Goal: Task Accomplishment & Management: Complete application form

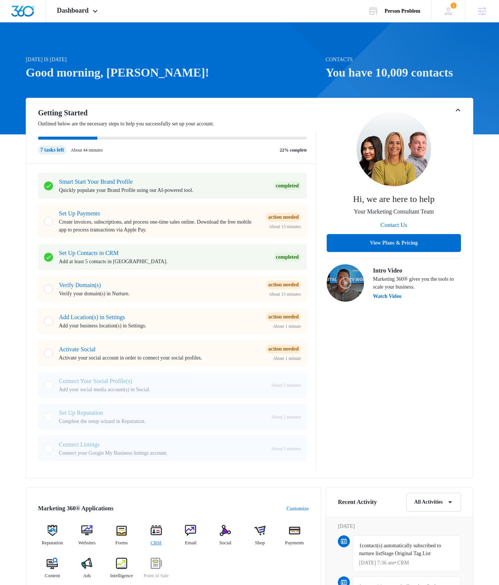
click at [156, 532] on img at bounding box center [156, 530] width 11 height 11
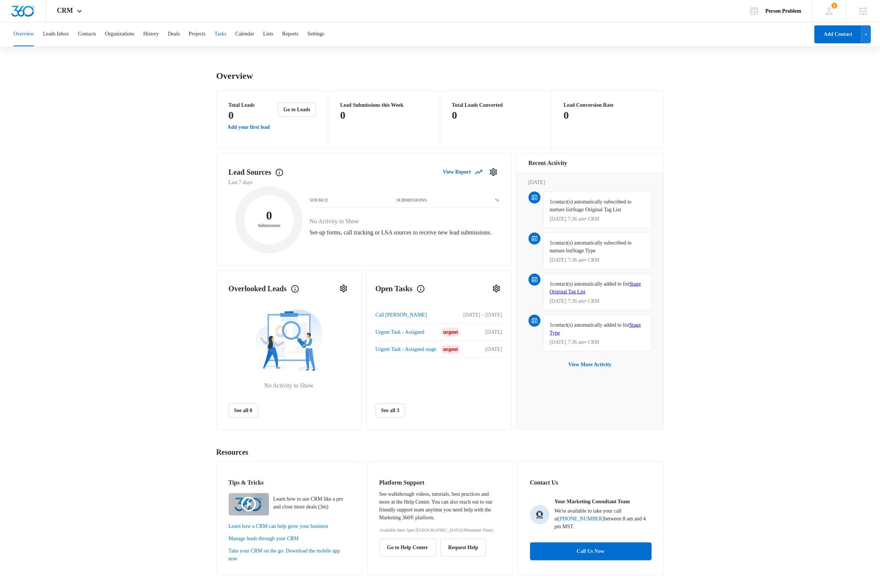
click at [227, 34] on button "Tasks" at bounding box center [221, 34] width 12 height 24
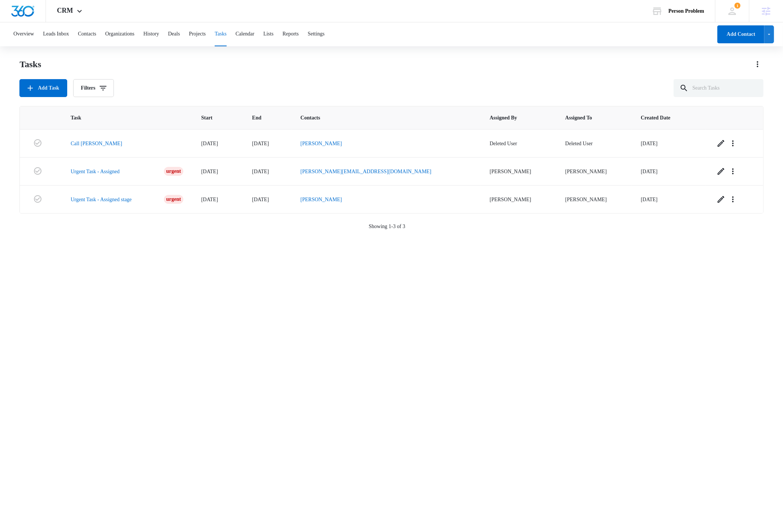
click at [371, 371] on div "Task Start End Contacts Assigned By Assigned To Created Date Call Joe 06/18/15 …" at bounding box center [390, 308] width 743 height 404
click at [228, 78] on div "Tasks Add Task Filters" at bounding box center [390, 77] width 743 height 39
click at [324, 32] on button "Settings" at bounding box center [316, 34] width 17 height 24
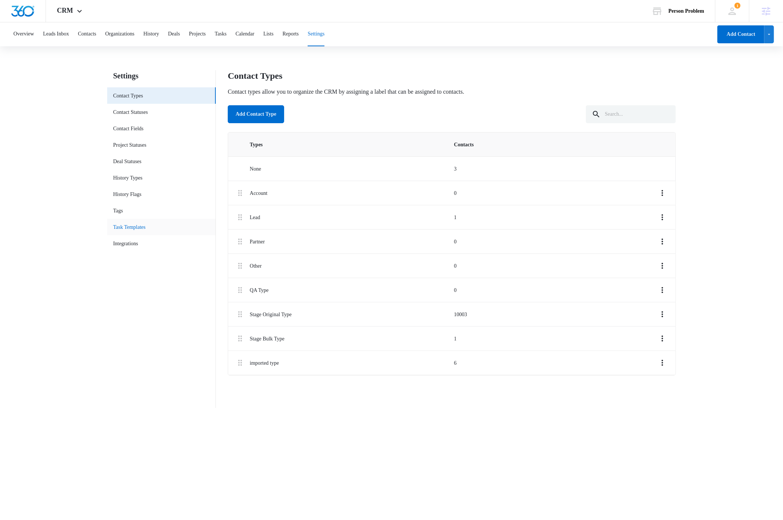
click at [133, 226] on link "Task Templates" at bounding box center [129, 227] width 32 height 8
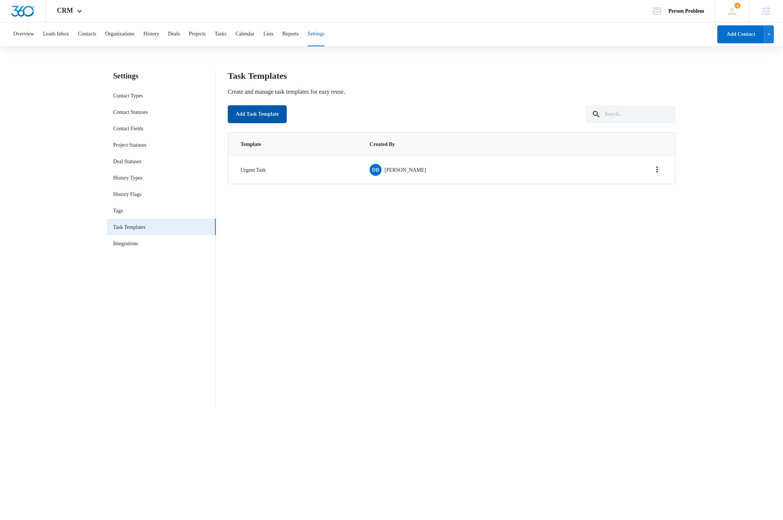
click at [253, 115] on button "Add Task Template" at bounding box center [257, 114] width 59 height 18
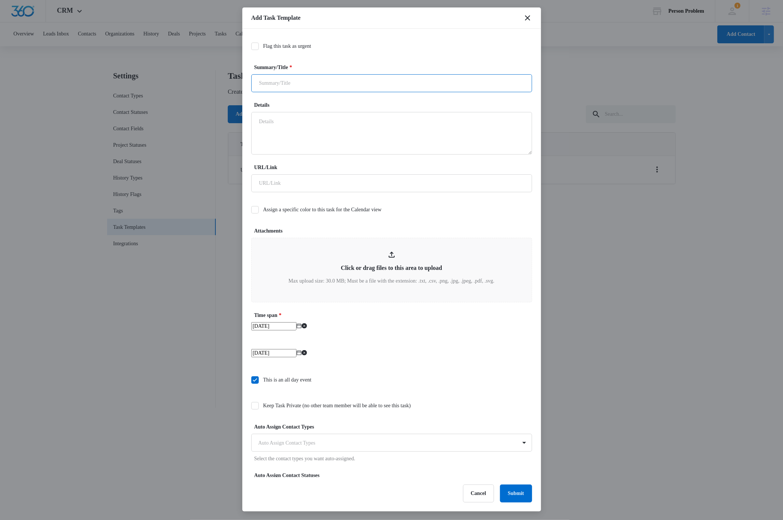
click at [331, 82] on input "Summary/Title *" at bounding box center [391, 83] width 281 height 18
click at [258, 47] on div at bounding box center [254, 46] width 7 height 7
click at [251, 46] on input "Flag this task as urgent" at bounding box center [251, 46] width 0 height 0
click at [313, 84] on input "Summary/Title *" at bounding box center [391, 83] width 281 height 18
type input "Urgent Stage Task"
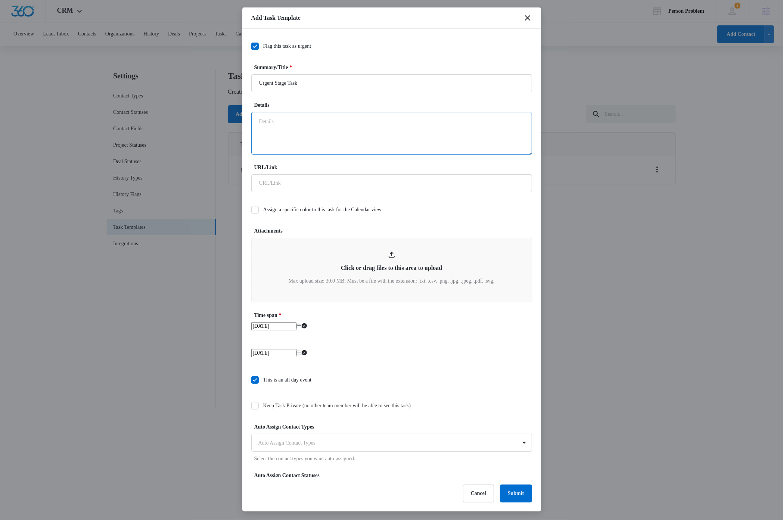
click at [312, 129] on textarea "Details" at bounding box center [391, 133] width 281 height 43
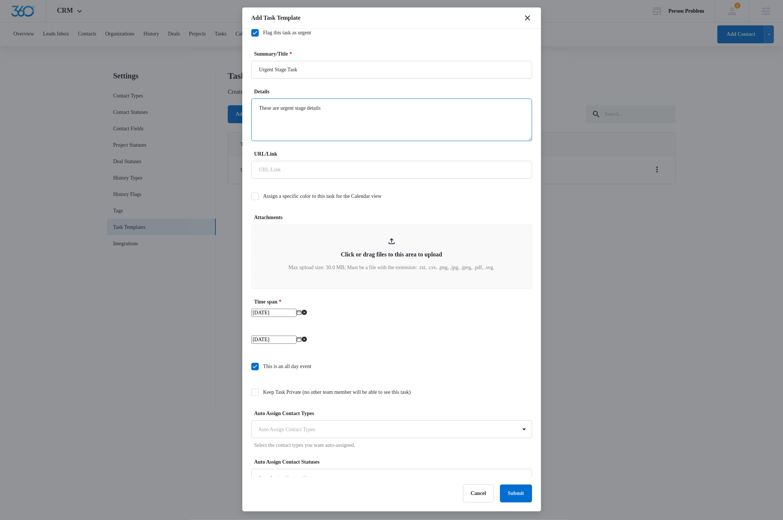
scroll to position [34, 0]
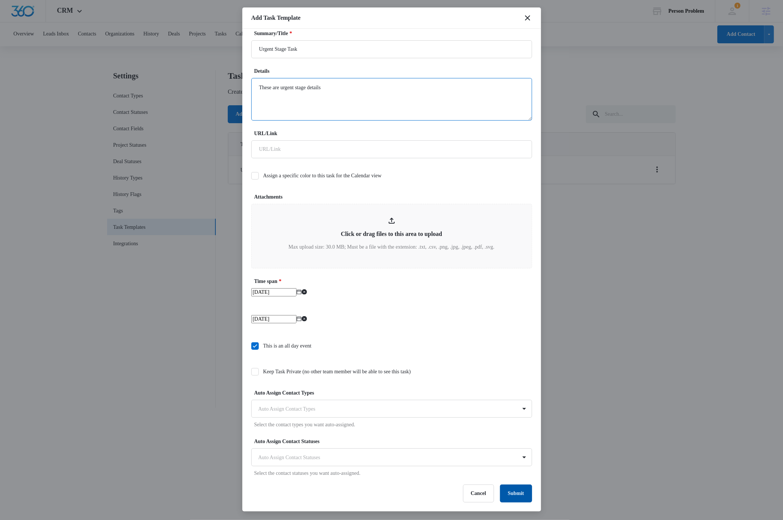
type textarea "These are urgent stage details"
click at [507, 496] on button "Submit" at bounding box center [516, 493] width 32 height 18
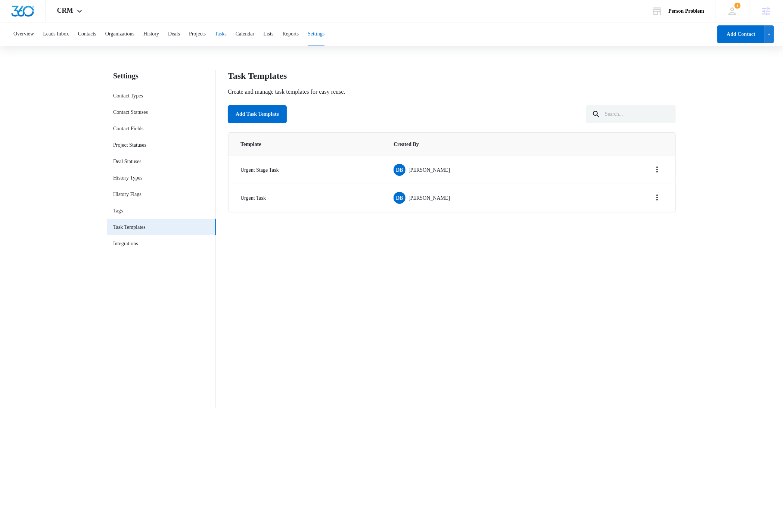
click at [227, 32] on button "Tasks" at bounding box center [221, 34] width 12 height 24
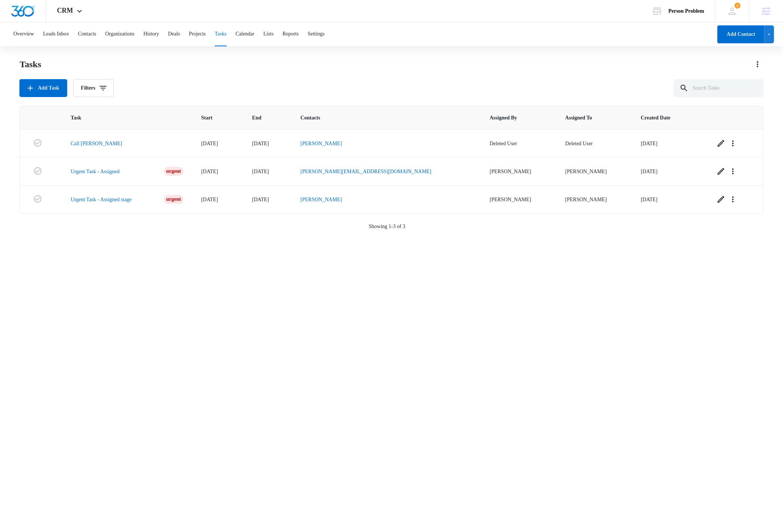
click at [507, 69] on div "Tasks" at bounding box center [390, 64] width 743 height 12
drag, startPoint x: 174, startPoint y: 321, endPoint x: 166, endPoint y: 299, distance: 23.5
click at [174, 321] on div "Task Start End Contacts Assigned By Assigned To Created Date Call Joe 06/18/15 …" at bounding box center [390, 308] width 743 height 404
click at [43, 88] on button "Add Task" at bounding box center [42, 88] width 47 height 18
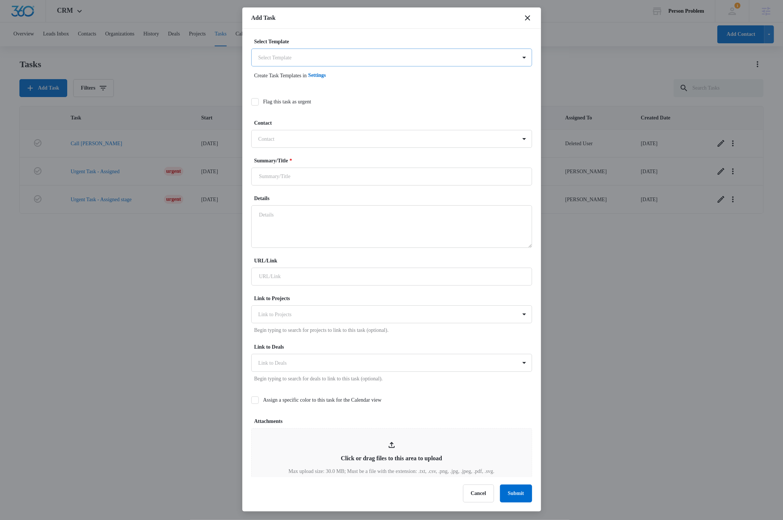
click at [356, 61] on body "CRM Apps Reputation Websites Forms CRM Email Social Shop Payments POS Content A…" at bounding box center [391, 259] width 783 height 519
click at [318, 95] on div "Urgent Stage Task" at bounding box center [387, 98] width 254 height 8
click at [307, 139] on div at bounding box center [386, 139] width 257 height 9
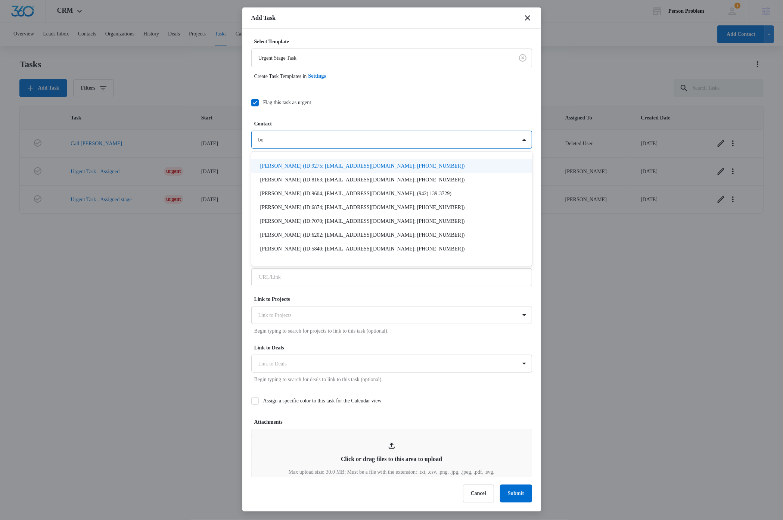
type input "b"
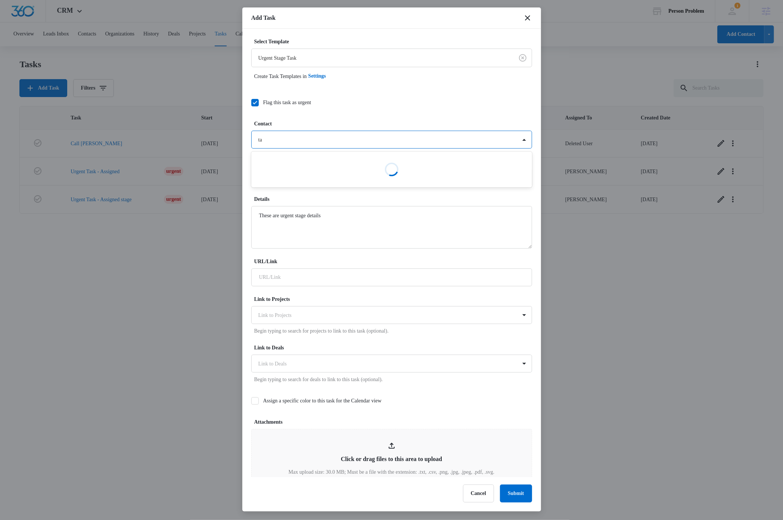
type input "tag"
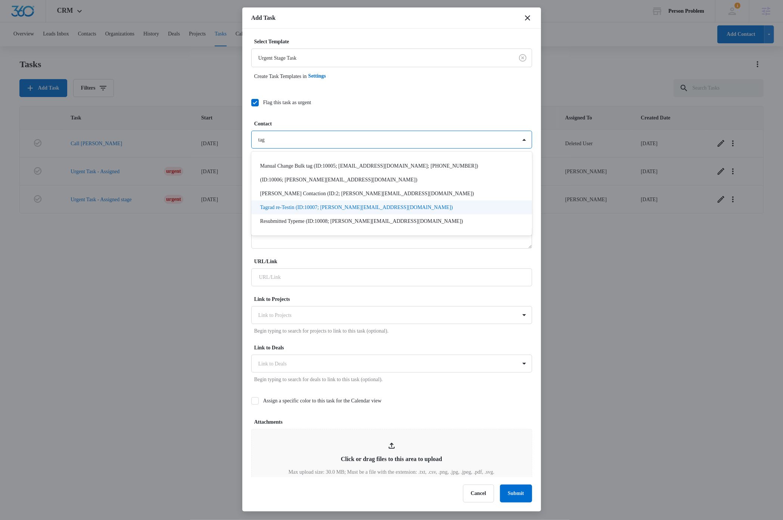
click at [296, 207] on p "Tagrad re-Testin (ID:10007; dave+addmytag@madwire.com)" at bounding box center [356, 207] width 193 height 8
click at [500, 109] on div "Flag this task as urgent" at bounding box center [391, 102] width 281 height 17
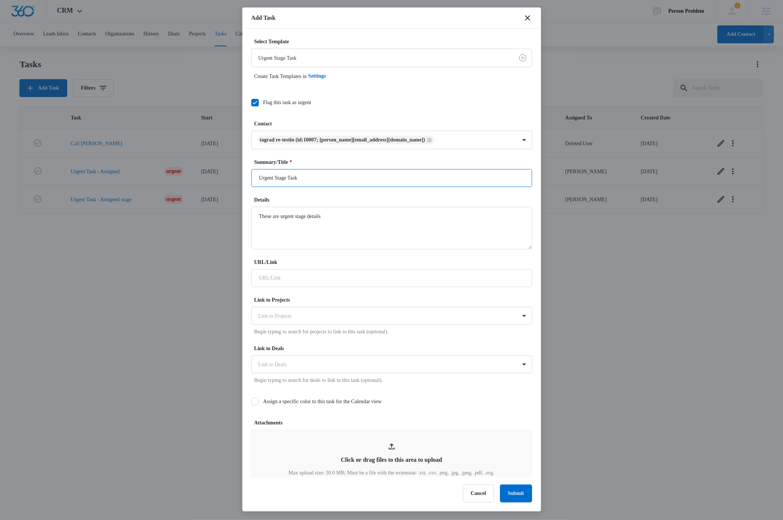
click at [334, 176] on input "Urgent Stage Task" at bounding box center [391, 178] width 281 height 18
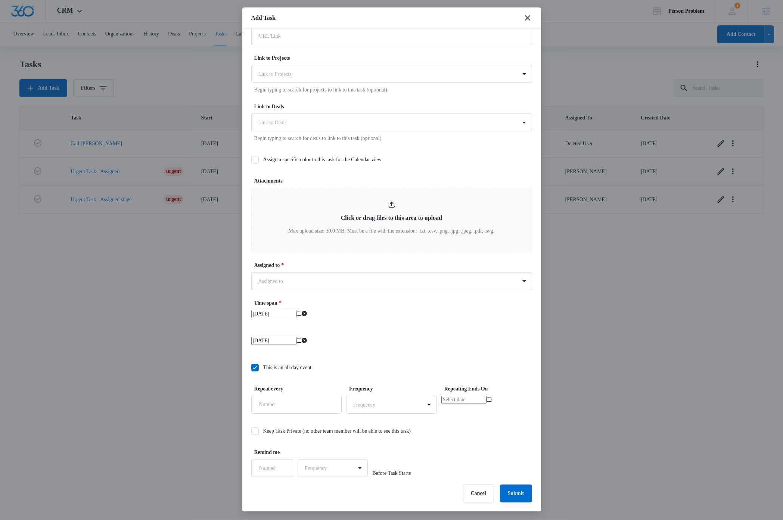
scroll to position [243, 0]
type input "Urgent Stage Task assigned"
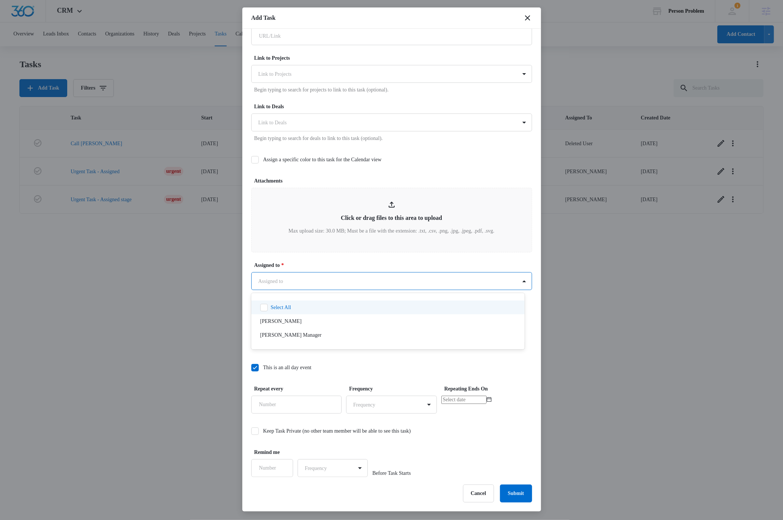
click at [353, 280] on body "CRM Apps Reputation Websites Forms CRM Email Social Shop Payments POS Content A…" at bounding box center [391, 259] width 783 height 519
click at [305, 320] on div "Dave Bettger" at bounding box center [387, 321] width 254 height 8
click at [501, 261] on div at bounding box center [391, 260] width 783 height 520
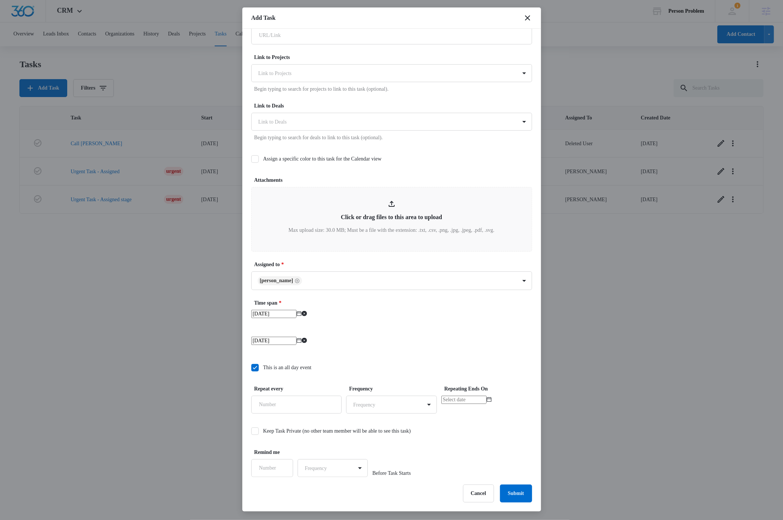
click at [296, 345] on input "Sep 9, 2025" at bounding box center [273, 341] width 45 height 8
type input "Sep 10, 2025"
click at [274, 59] on div "10" at bounding box center [270, 55] width 7 height 8
click at [296, 318] on input "Sep 9, 2025" at bounding box center [273, 314] width 45 height 8
type input "Sep 10, 2025"
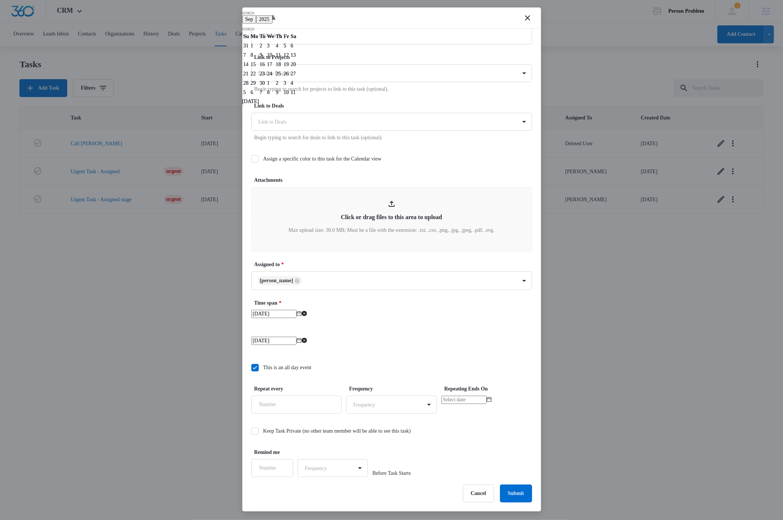
click at [274, 59] on div "10" at bounding box center [270, 55] width 7 height 8
click at [491, 324] on div "Sep 10, 2025 Sep 2025 Su Mo Tu We Th Fr Sa 31 1 2 3 4 5 6 7 8 9 10 11 12 13 14 …" at bounding box center [391, 319] width 281 height 18
click at [507, 491] on button "Submit" at bounding box center [516, 493] width 32 height 18
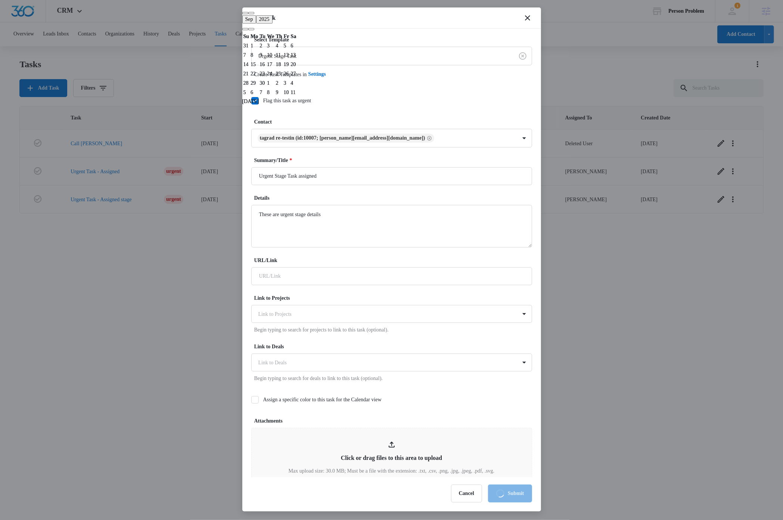
scroll to position [238, 0]
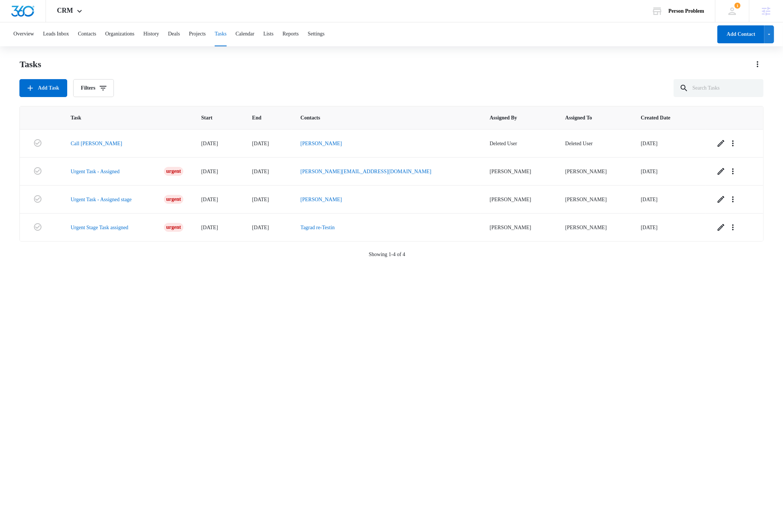
click at [301, 447] on div "Task Start End Contacts Assigned By Assigned To Created Date Call Joe 06/18/15 …" at bounding box center [390, 308] width 743 height 404
click at [507, 453] on div "Task Start End Contacts Assigned By Assigned To Created Date Call Joe 06/18/15 …" at bounding box center [390, 308] width 743 height 404
click at [335, 229] on link "Tagrad re-Testin" at bounding box center [317, 228] width 34 height 6
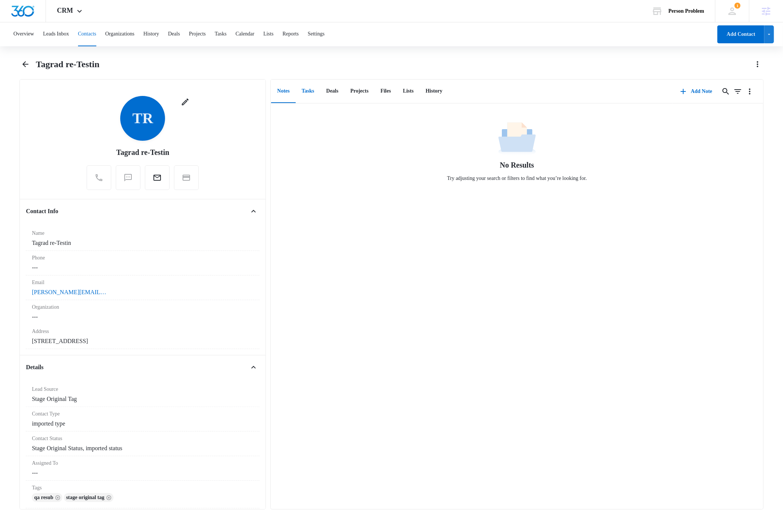
click at [315, 91] on button "Tasks" at bounding box center [308, 91] width 25 height 23
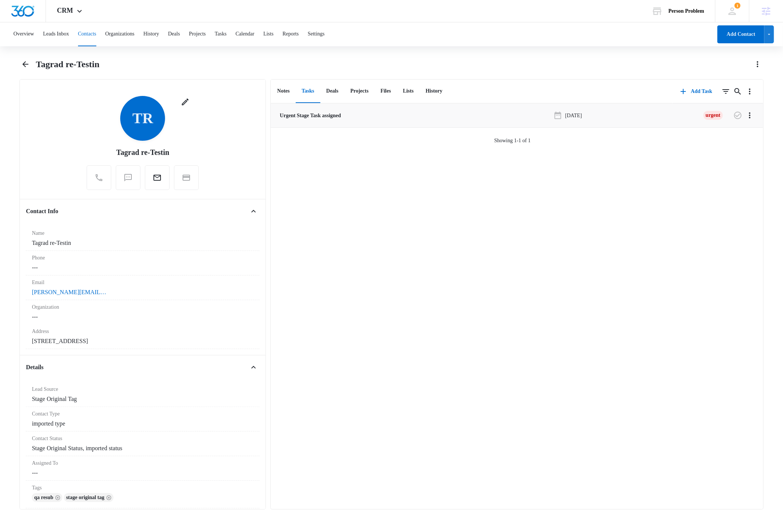
click at [334, 116] on p "Urgent Stage Task assigned" at bounding box center [309, 116] width 63 height 8
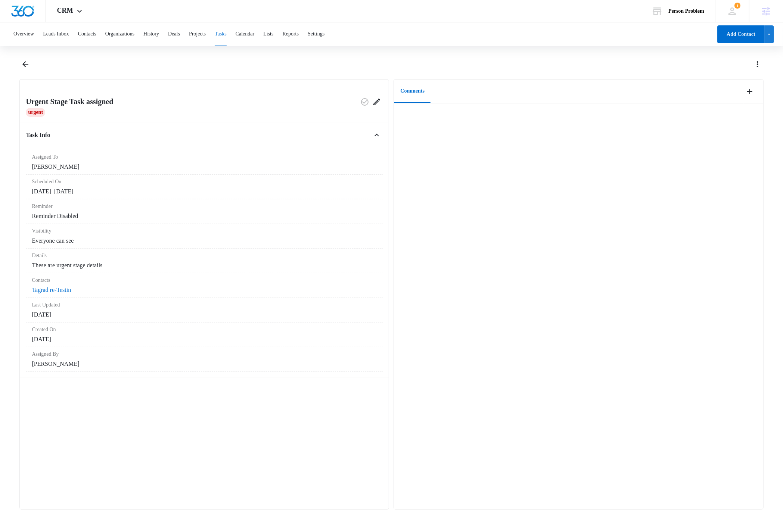
click at [330, 54] on div "Overview Leads Inbox Contacts Organizations History Deals Projects Tasks Calend…" at bounding box center [391, 270] width 783 height 496
click at [313, 66] on div at bounding box center [399, 64] width 727 height 12
click at [227, 34] on button "Tasks" at bounding box center [221, 34] width 12 height 24
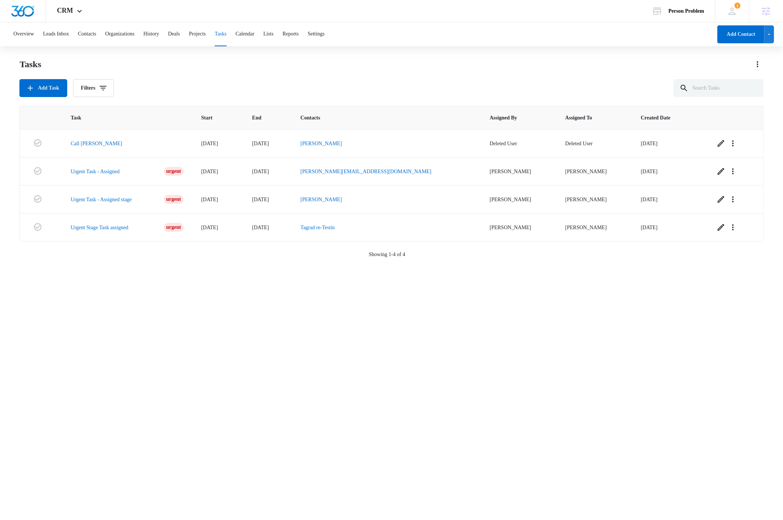
click at [208, 77] on div "Tasks Add Task Filters" at bounding box center [390, 77] width 743 height 39
click at [49, 86] on button "Add Task" at bounding box center [42, 88] width 47 height 18
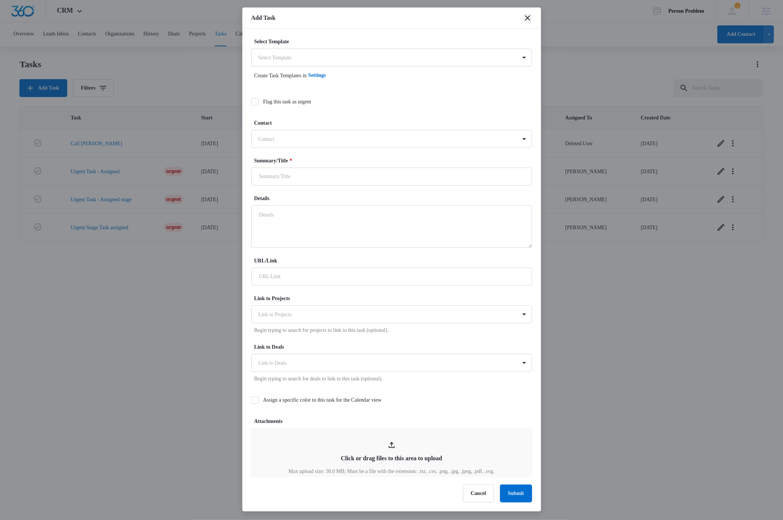
drag, startPoint x: 525, startPoint y: 19, endPoint x: 535, endPoint y: 16, distance: 10.5
click at [507, 19] on icon "close" at bounding box center [527, 17] width 9 height 9
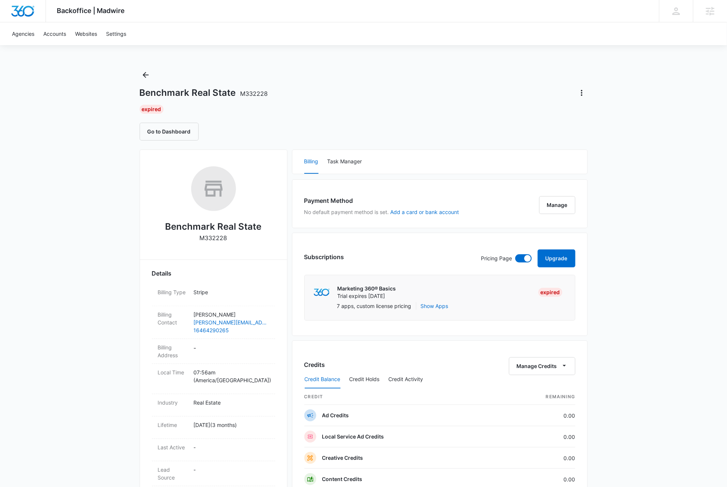
drag, startPoint x: 0, startPoint y: 0, endPoint x: 692, endPoint y: 200, distance: 720.5
click at [692, 200] on div "Backoffice | Madwire Apps Settings DB [PERSON_NAME] [PERSON_NAME][EMAIL_ADDRESS…" at bounding box center [363, 381] width 727 height 763
